Goal: Transaction & Acquisition: Book appointment/travel/reservation

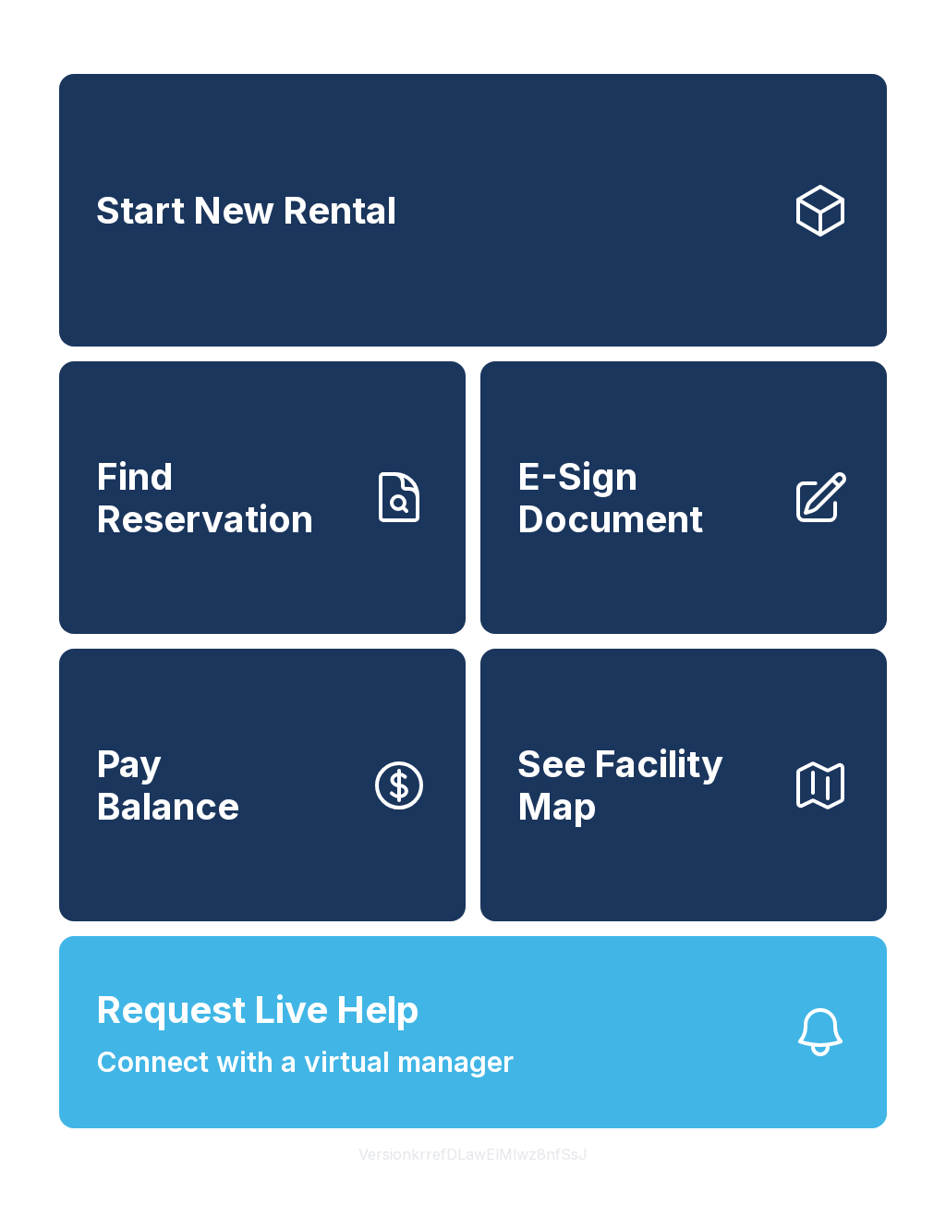
click at [379, 222] on span "Start New Rental" at bounding box center [246, 210] width 300 height 42
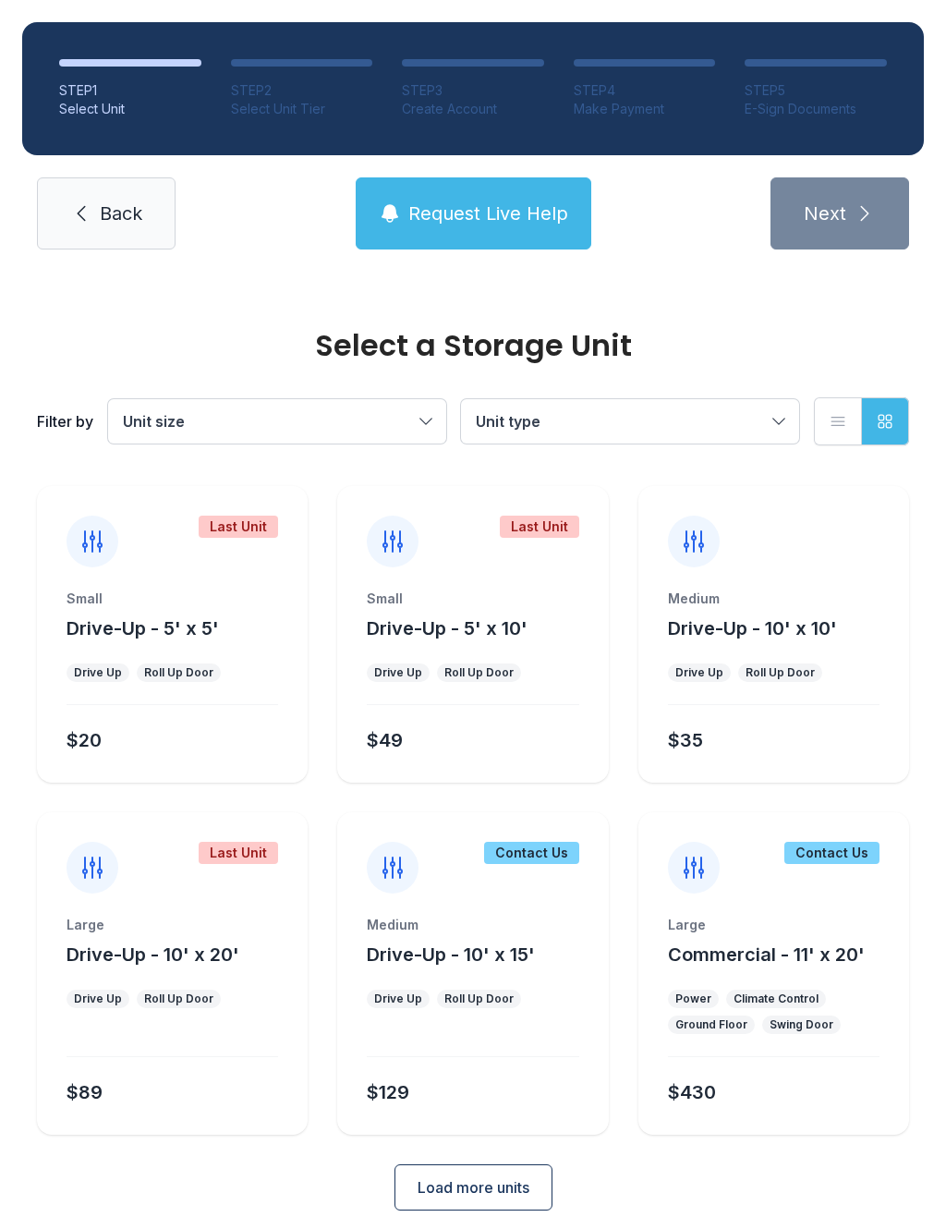
click at [474, 640] on button "Drive-Up - 5' x 10'" at bounding box center [447, 628] width 161 height 26
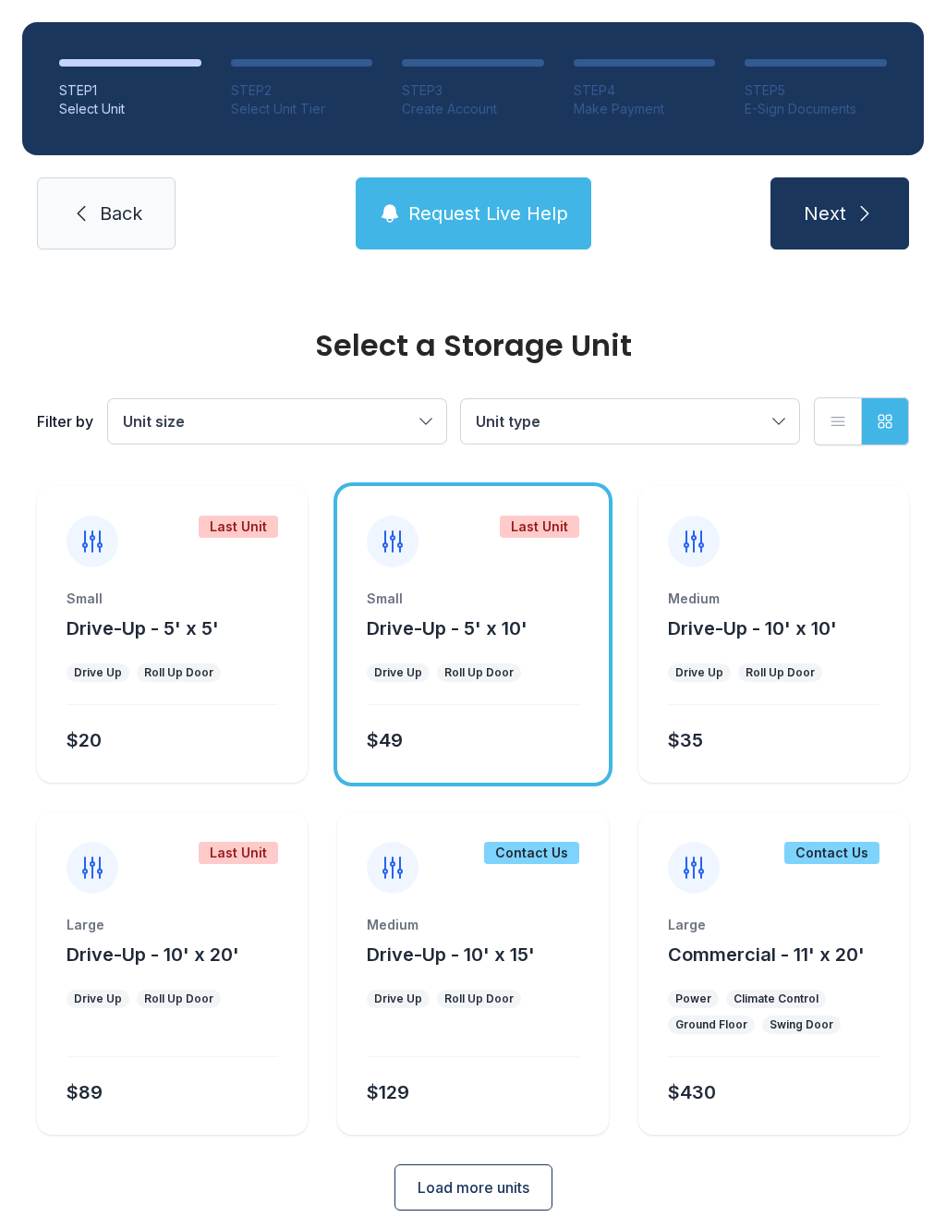
click at [848, 203] on button "Next" at bounding box center [839, 213] width 139 height 72
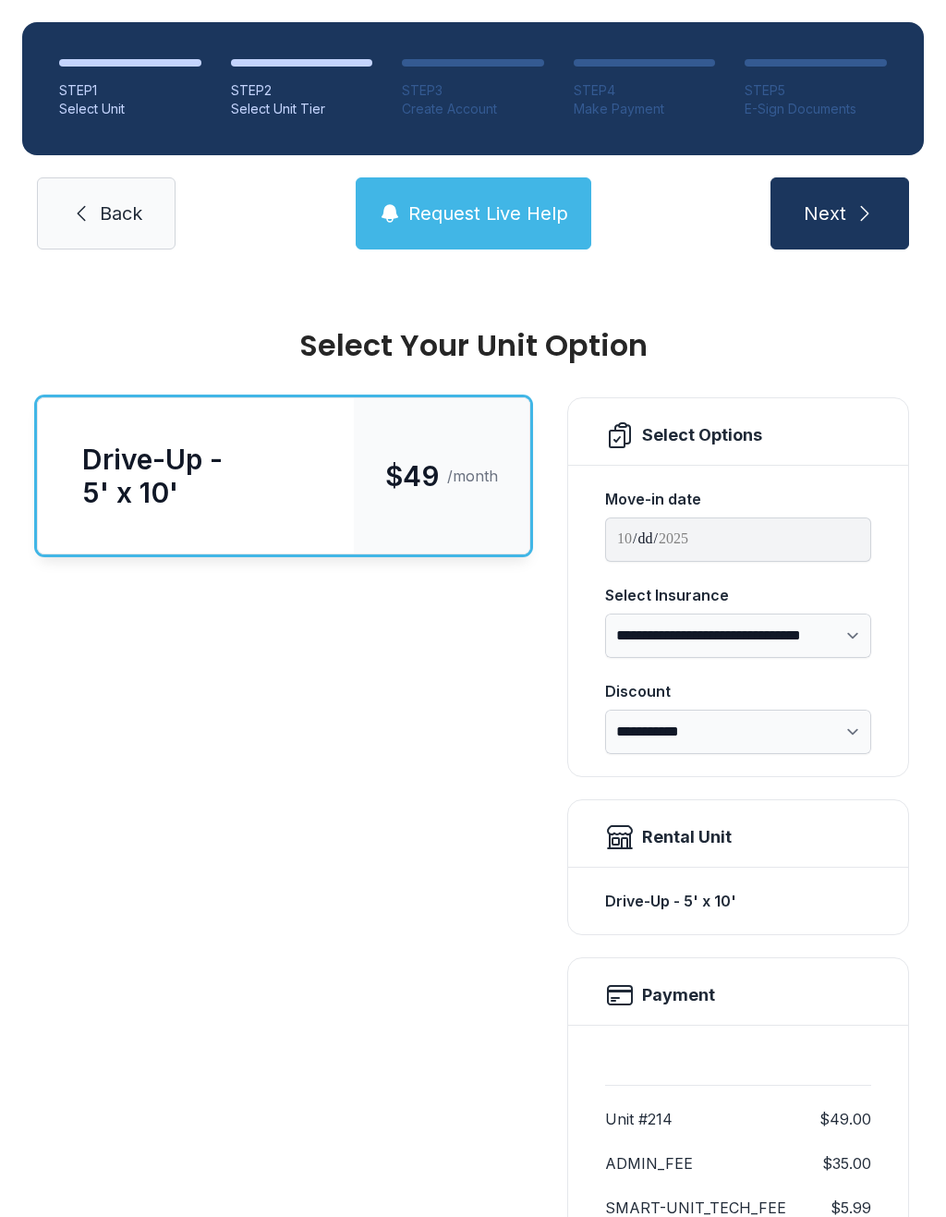
click at [831, 228] on button "Next" at bounding box center [839, 213] width 139 height 72
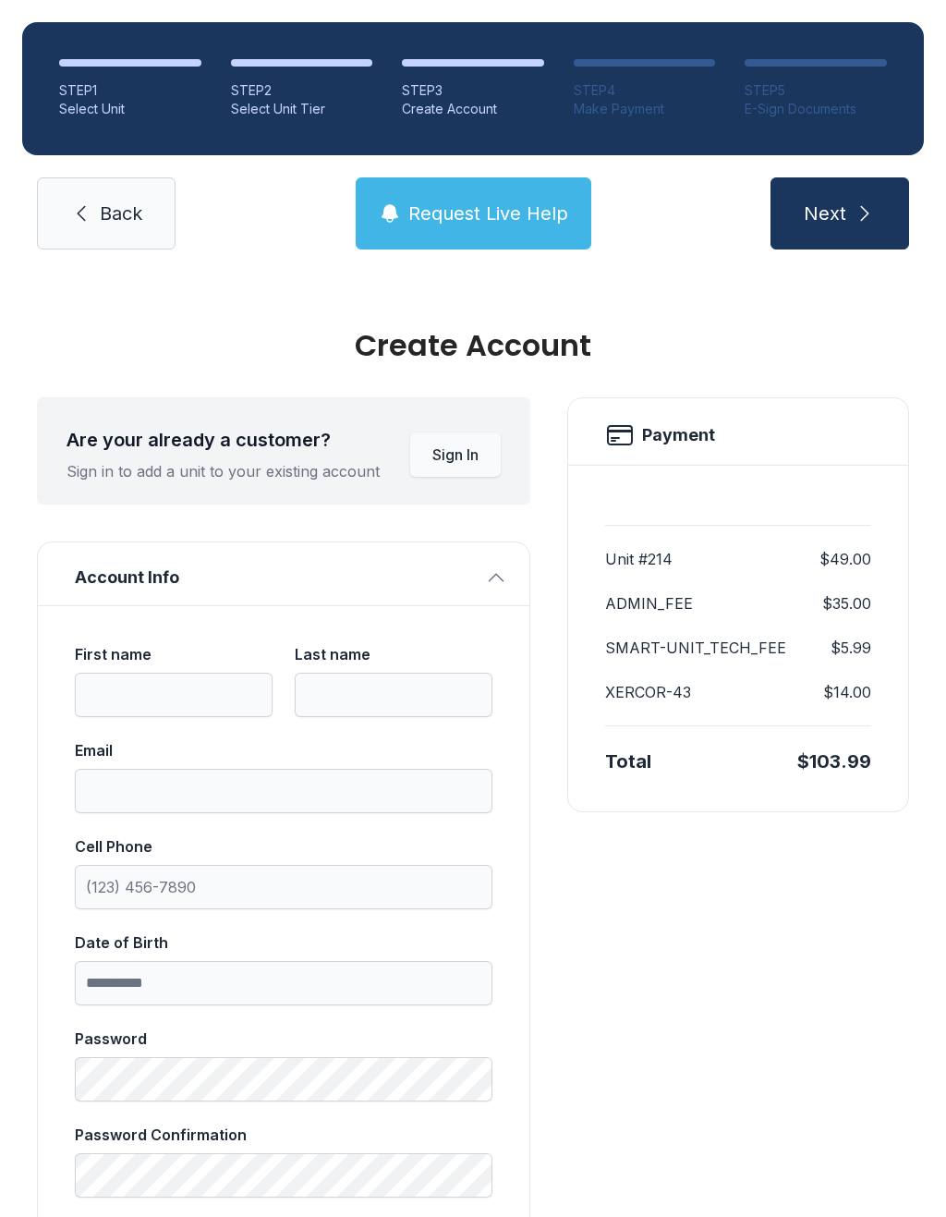
click at [831, 212] on span "Next" at bounding box center [825, 213] width 42 height 26
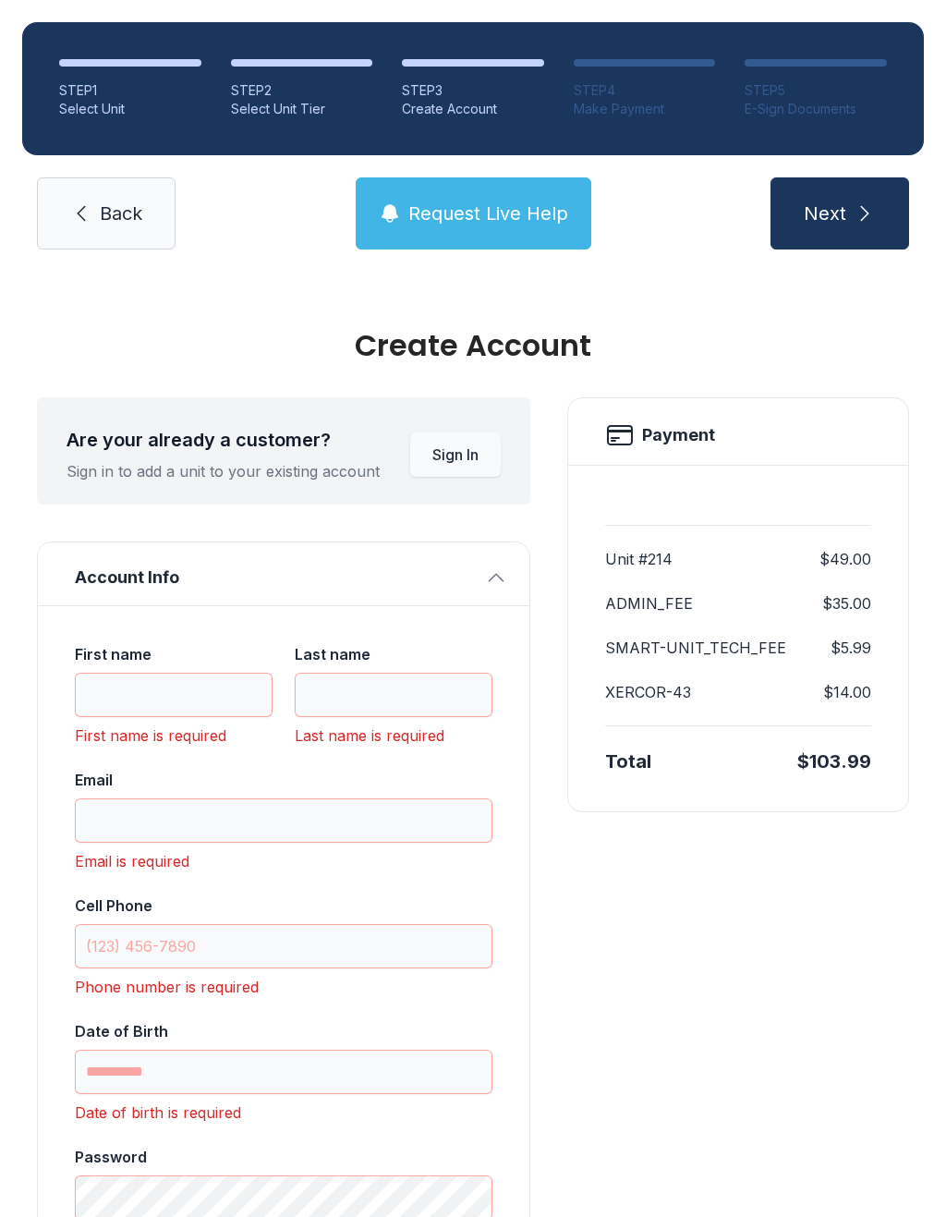
click at [118, 191] on link "Back" at bounding box center [106, 213] width 139 height 72
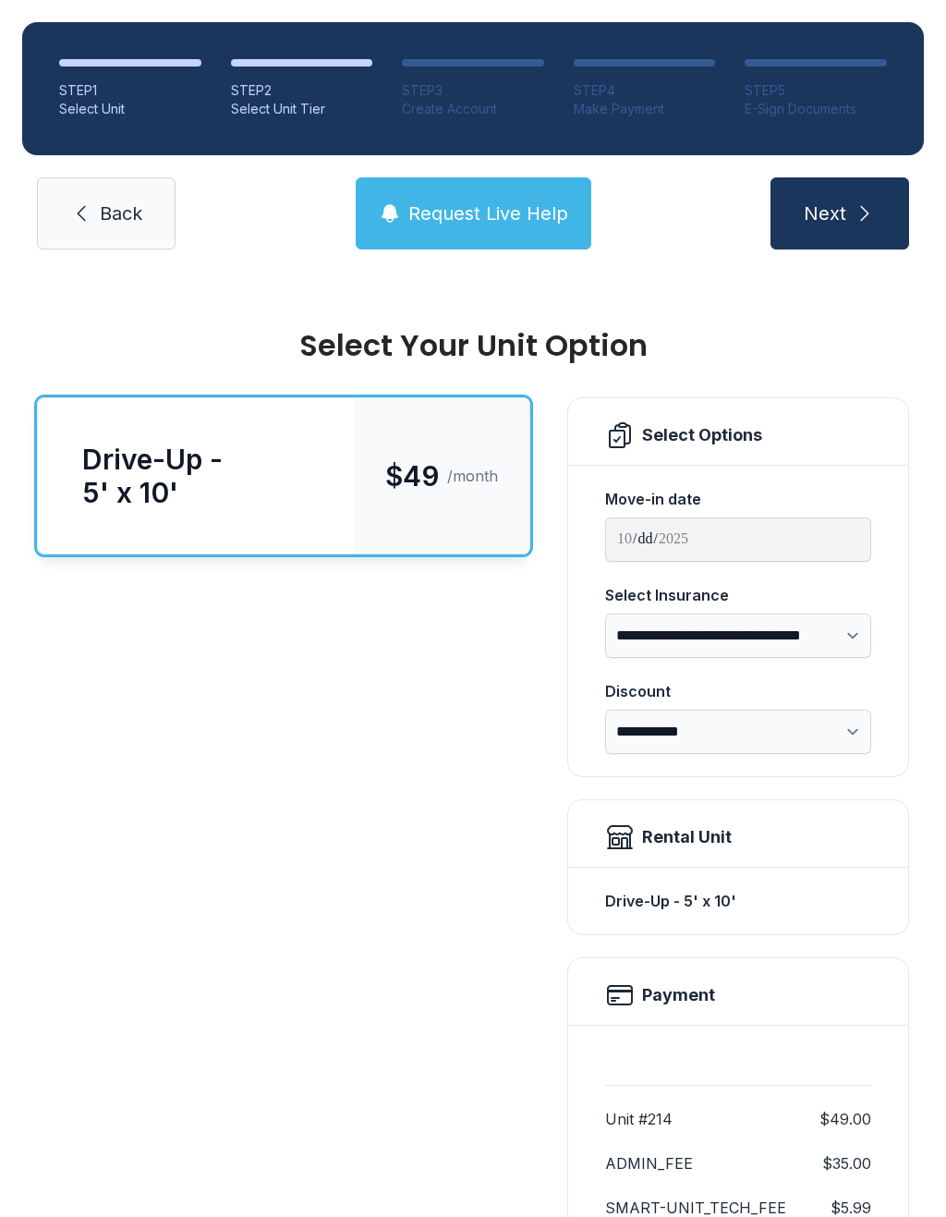
click at [103, 208] on span "Back" at bounding box center [121, 213] width 42 height 26
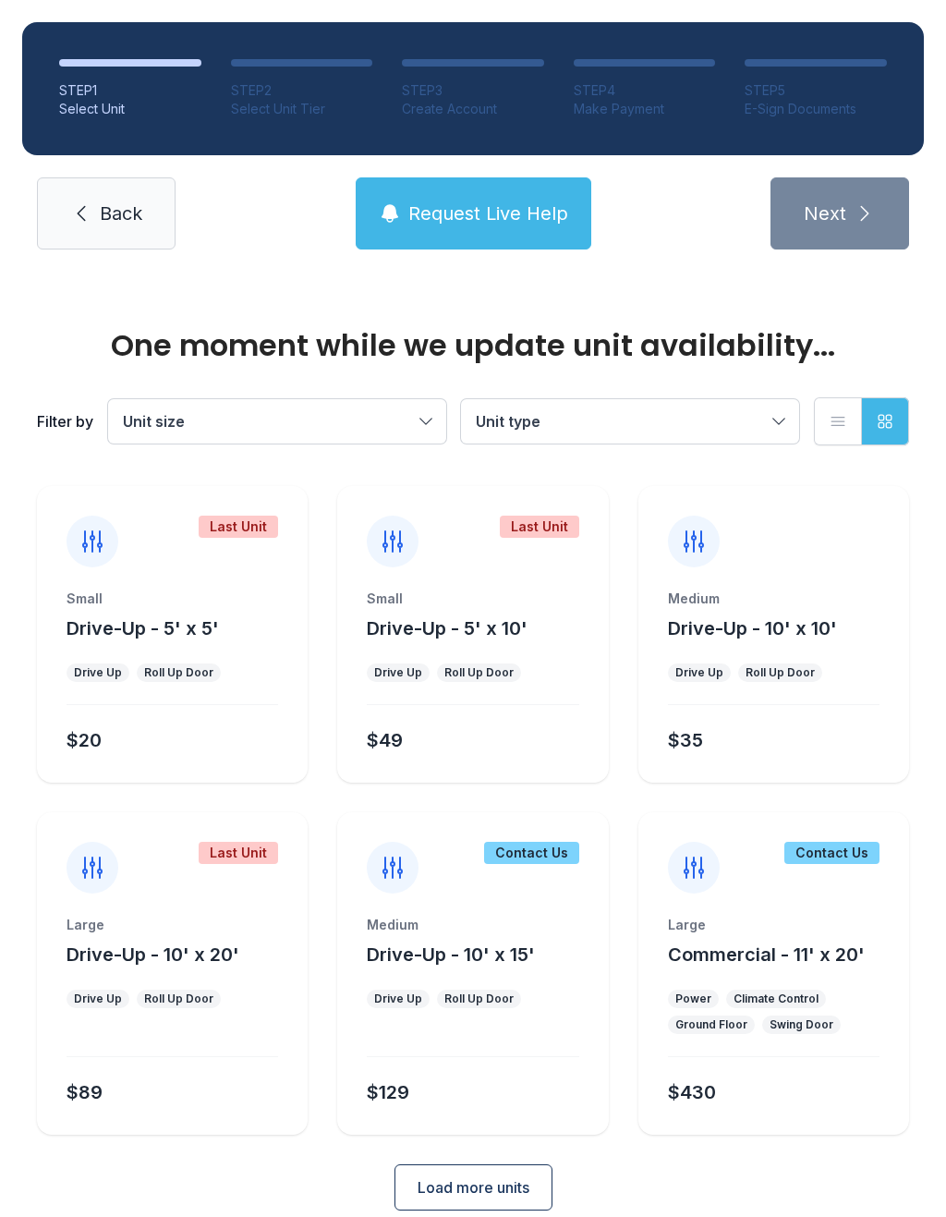
click at [119, 214] on span "Back" at bounding box center [121, 213] width 42 height 26
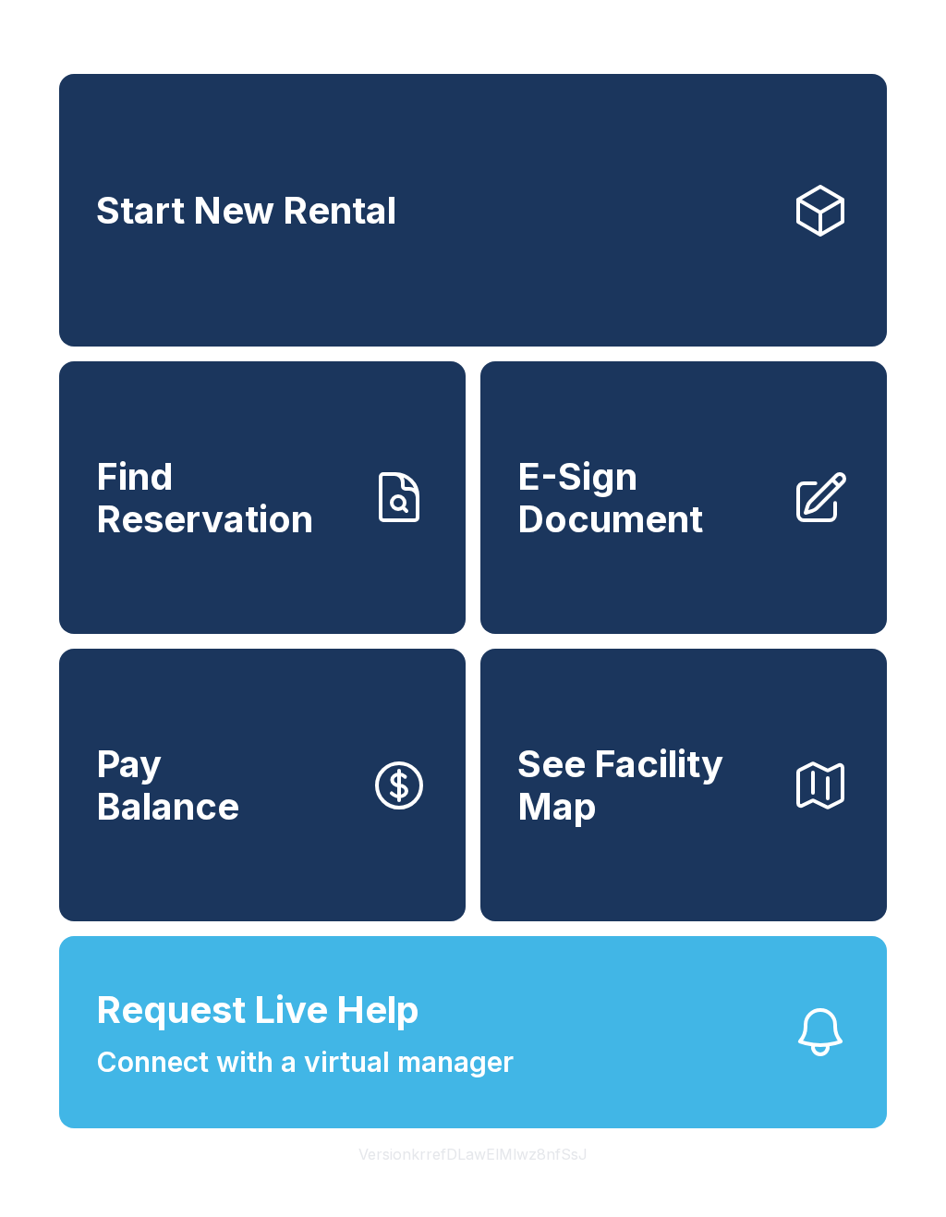
click at [738, 106] on link "Start New Rental" at bounding box center [473, 210] width 828 height 273
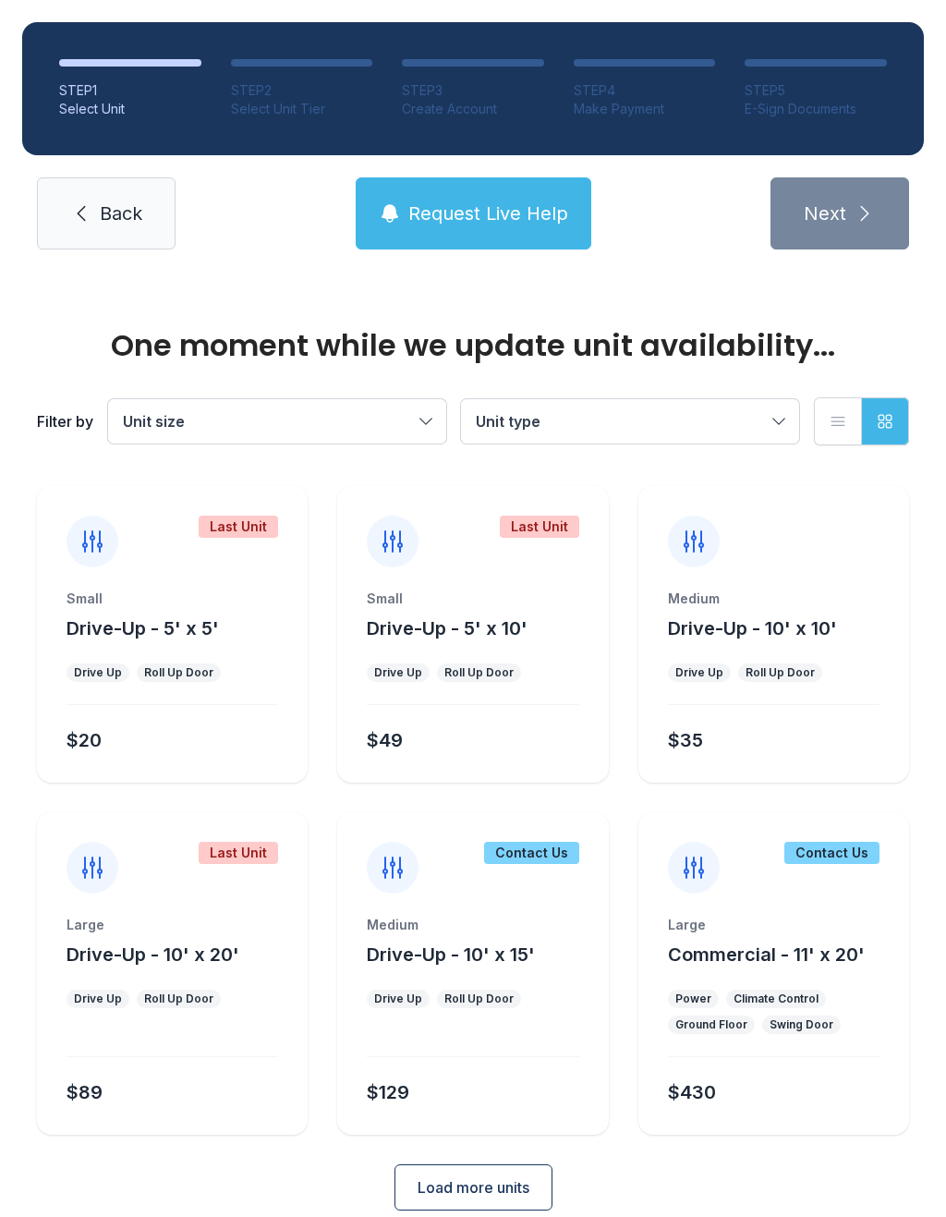
click at [212, 1216] on div "One moment while we update unit availability... Filter by Unit size Unit type L…" at bounding box center [473, 778] width 946 height 1013
click at [88, 218] on icon at bounding box center [81, 213] width 22 height 22
click at [98, 234] on link "Back" at bounding box center [106, 213] width 139 height 72
